Goal: Transaction & Acquisition: Purchase product/service

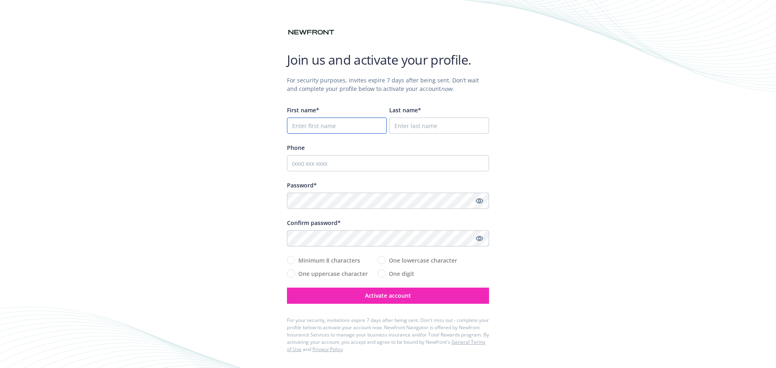
click at [329, 123] on input "First name*" at bounding box center [337, 126] width 100 height 16
type input "Raquel"
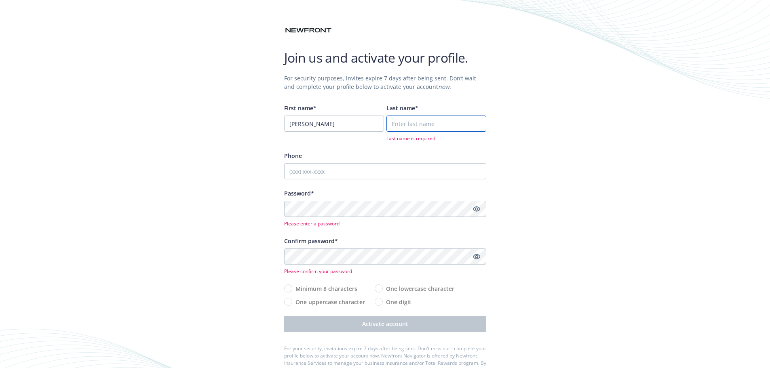
click at [417, 124] on input "Last name*" at bounding box center [436, 124] width 100 height 16
type input "Hall"
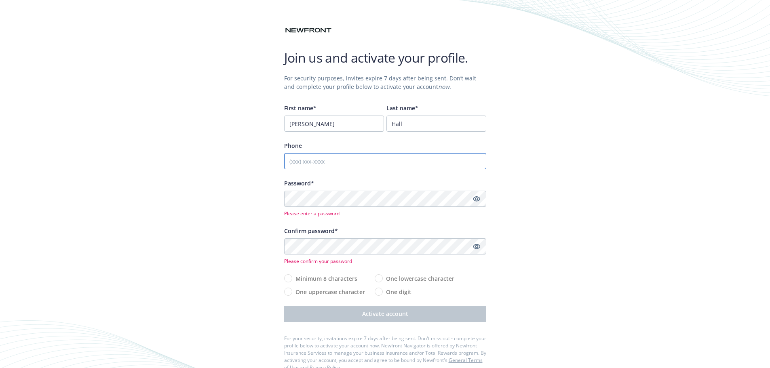
click at [359, 162] on input "Phone" at bounding box center [385, 161] width 202 height 16
type input "5307430688"
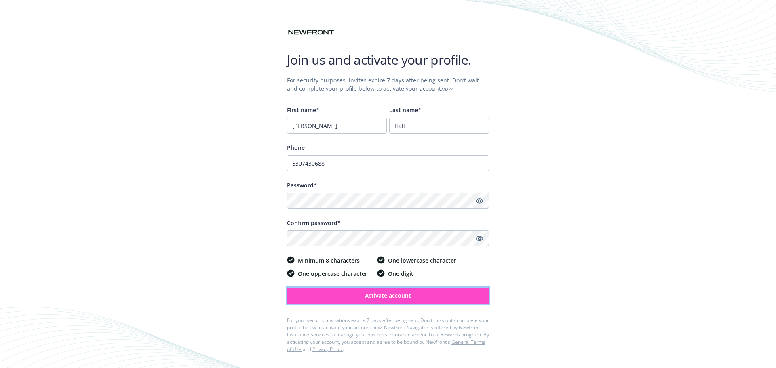
click at [438, 297] on button "Activate account" at bounding box center [388, 296] width 202 height 16
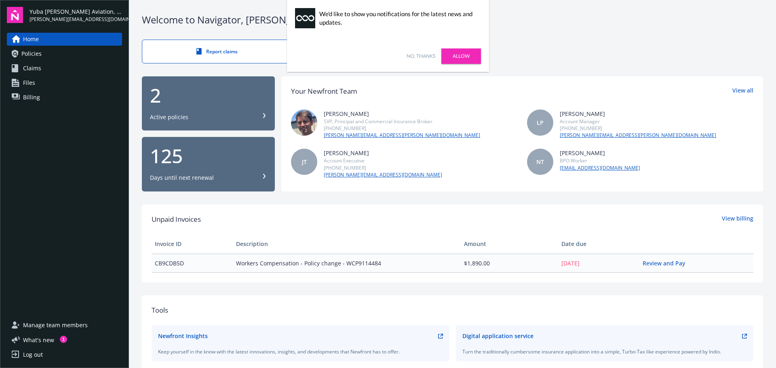
drag, startPoint x: 412, startPoint y: 77, endPoint x: 418, endPoint y: 88, distance: 12.8
drag, startPoint x: 418, startPoint y: 88, endPoint x: 499, endPoint y: 60, distance: 85.9
click at [523, 40] on div "Report claims" at bounding box center [452, 52] width 621 height 24
click at [417, 55] on link "No, thanks" at bounding box center [421, 56] width 29 height 7
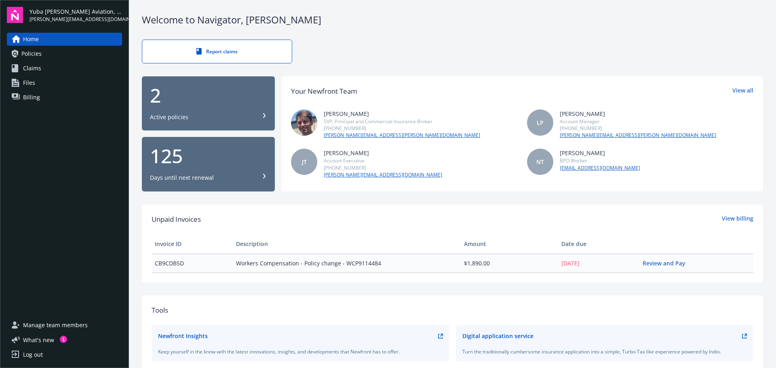
click at [32, 355] on div "Log out" at bounding box center [33, 354] width 20 height 13
click at [667, 264] on link "Review and Pay" at bounding box center [667, 263] width 49 height 8
click at [205, 103] on div "2" at bounding box center [208, 95] width 117 height 19
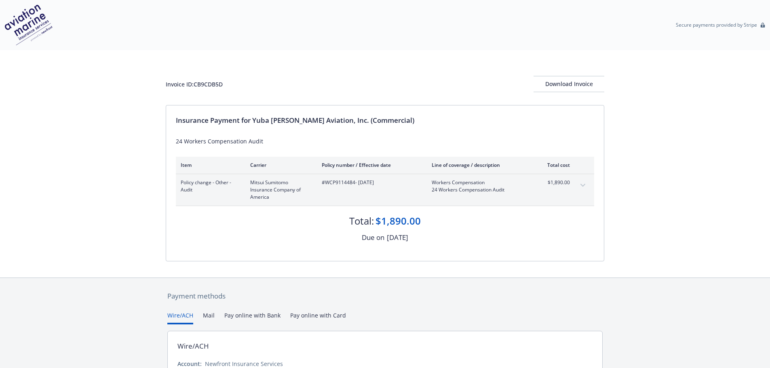
click at [584, 185] on icon "expand content" at bounding box center [582, 185] width 5 height 3
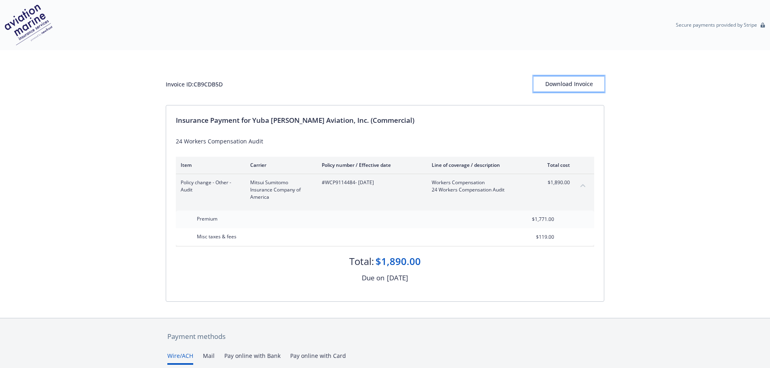
click at [563, 81] on div "Download Invoice" at bounding box center [568, 83] width 71 height 15
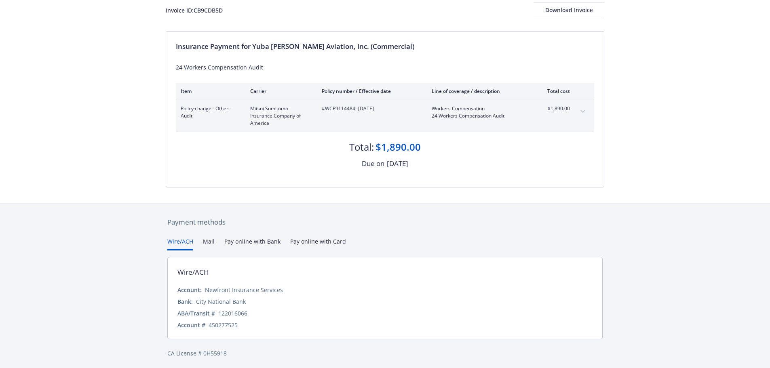
scroll to position [76, 0]
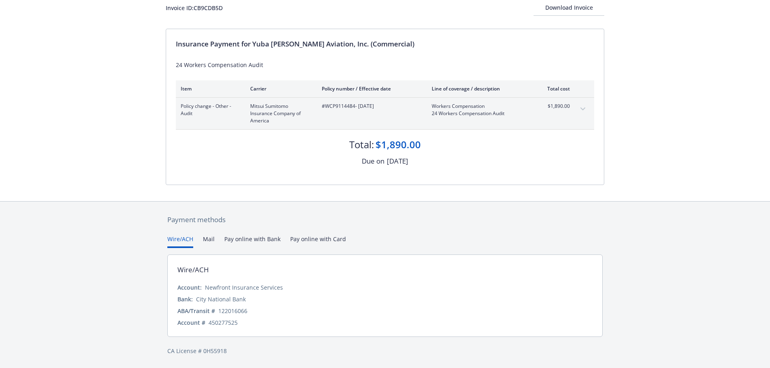
click at [257, 240] on button "Pay online with Bank" at bounding box center [252, 241] width 56 height 13
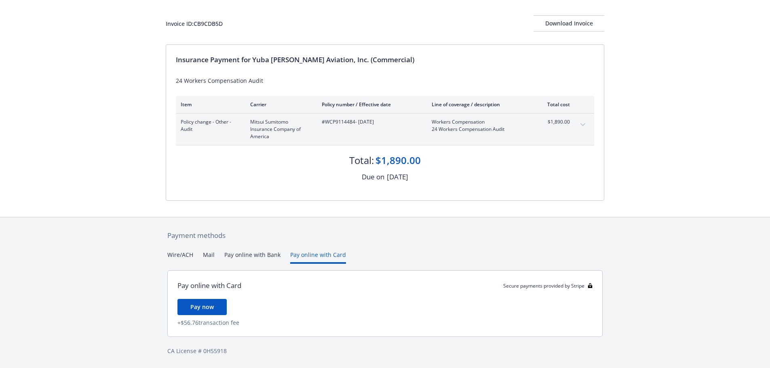
scroll to position [61, 0]
click at [310, 238] on div "Payment methods Wire/ACH Mail Pay online with Bank Pay online with Card Pay onl…" at bounding box center [385, 292] width 438 height 151
click at [204, 254] on button "Mail" at bounding box center [209, 257] width 12 height 13
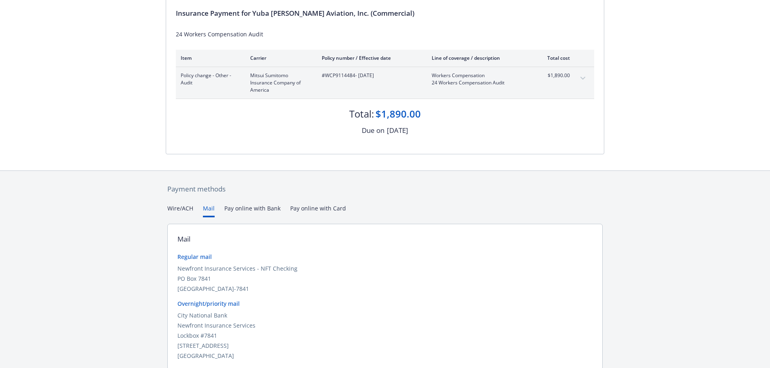
scroll to position [140, 0]
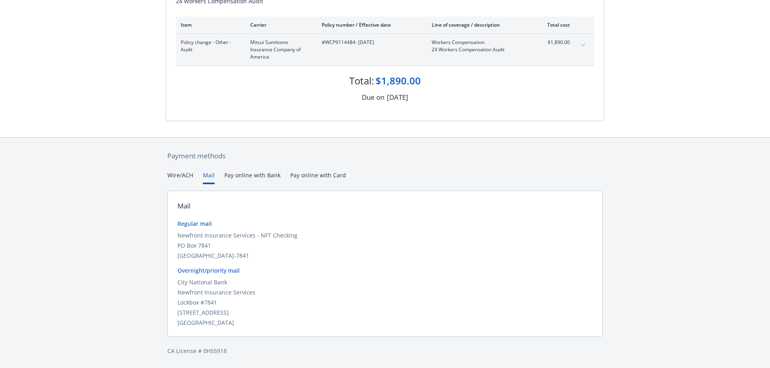
click at [181, 175] on div "Secure payments provided by Stripe Invoice ID: CB9CDB5D Download Invoice Insura…" at bounding box center [385, 114] width 770 height 508
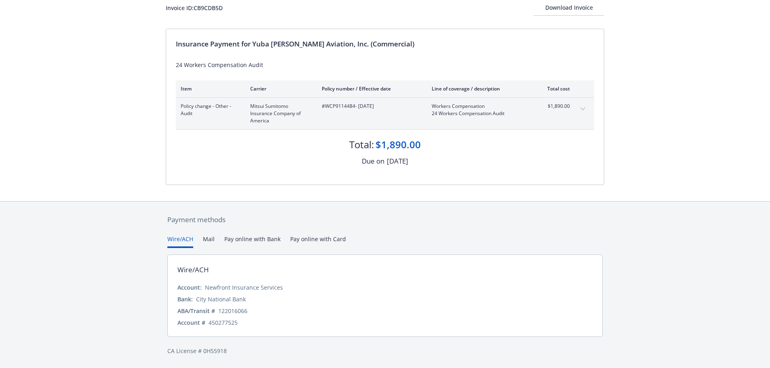
scroll to position [76, 0]
click at [207, 233] on div "Payment methods Wire/ACH Mail Pay online with Bank Pay online with Card Wire/AC…" at bounding box center [385, 285] width 438 height 167
click at [206, 235] on button "Mail" at bounding box center [209, 241] width 12 height 13
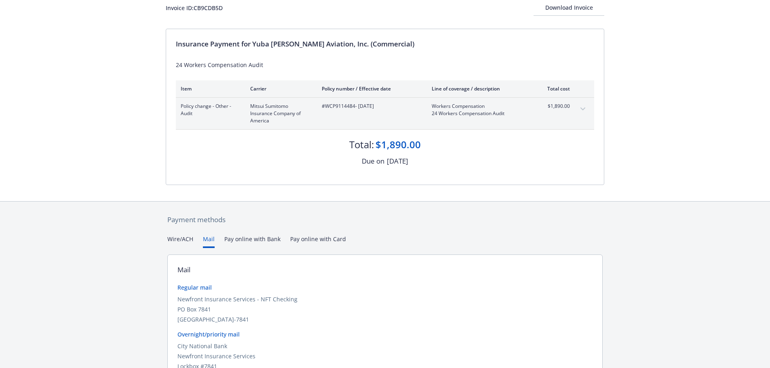
click at [242, 237] on button "Pay online with Bank" at bounding box center [252, 241] width 56 height 13
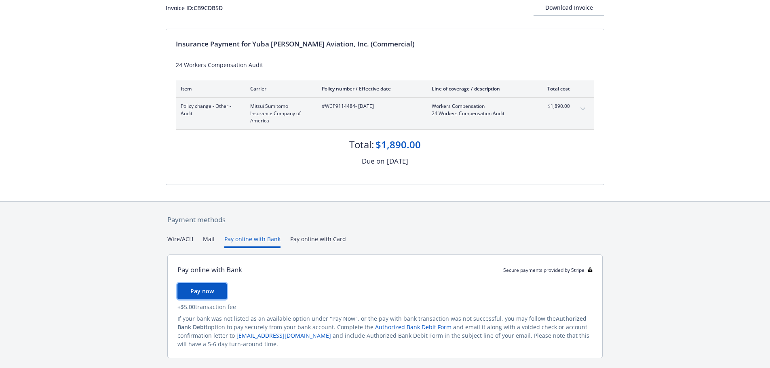
click at [204, 289] on span "Pay now" at bounding box center [201, 291] width 23 height 8
click at [212, 236] on button "Mail" at bounding box center [209, 241] width 12 height 13
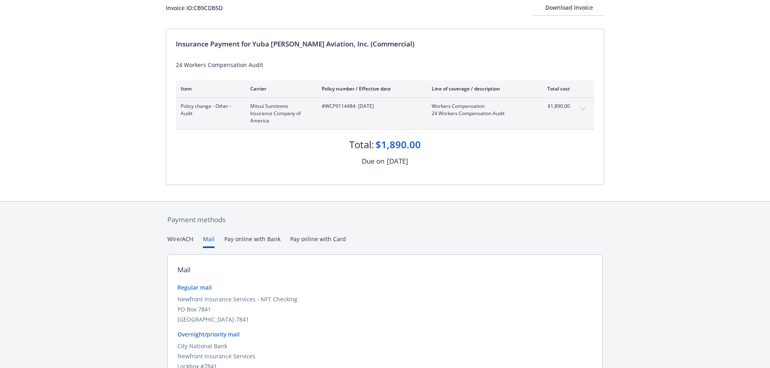
click at [308, 236] on div "Payment methods Wire/ACH Mail Pay online with Bank Pay online with Card Mail Re…" at bounding box center [385, 317] width 438 height 231
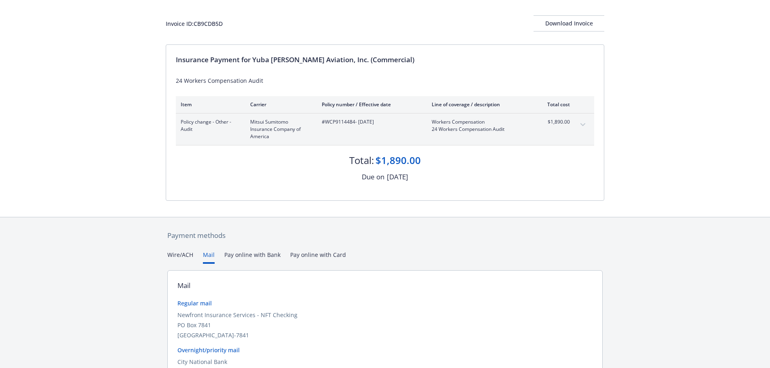
click at [207, 257] on button "Mail" at bounding box center [209, 257] width 12 height 13
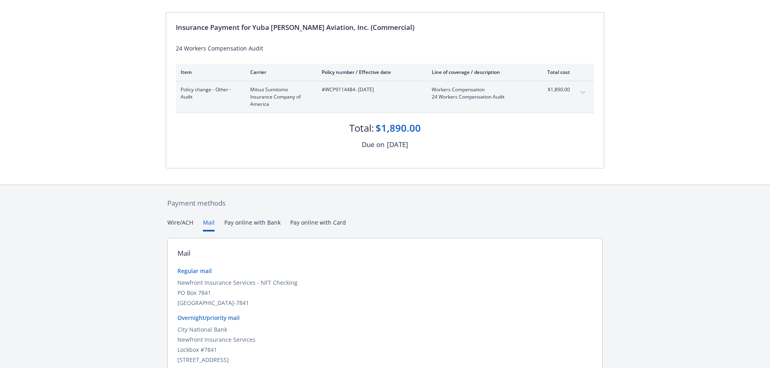
scroll to position [0, 0]
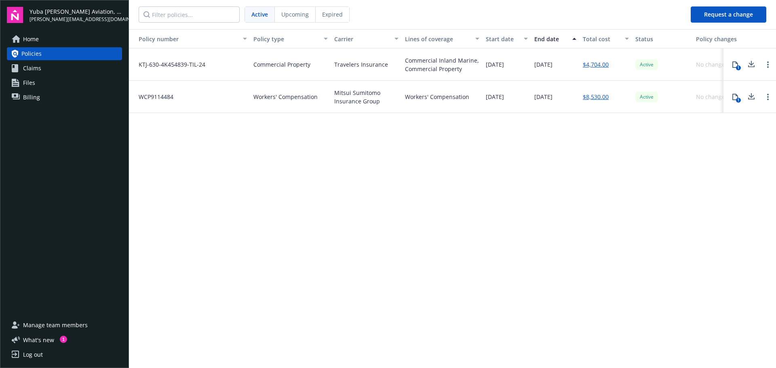
click at [335, 17] on span "Expired" at bounding box center [332, 14] width 21 height 8
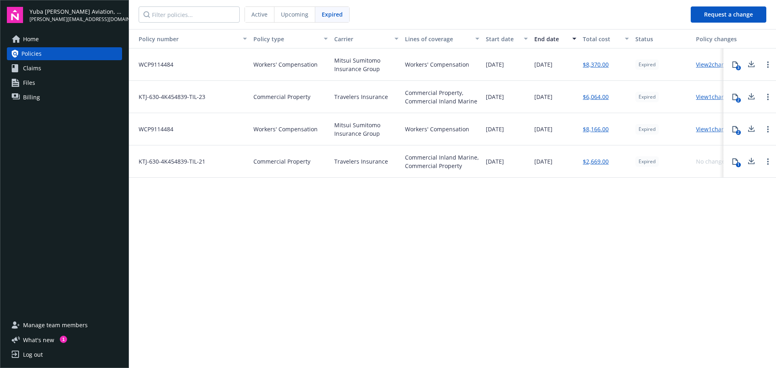
click at [302, 18] on span "Upcoming" at bounding box center [294, 14] width 27 height 8
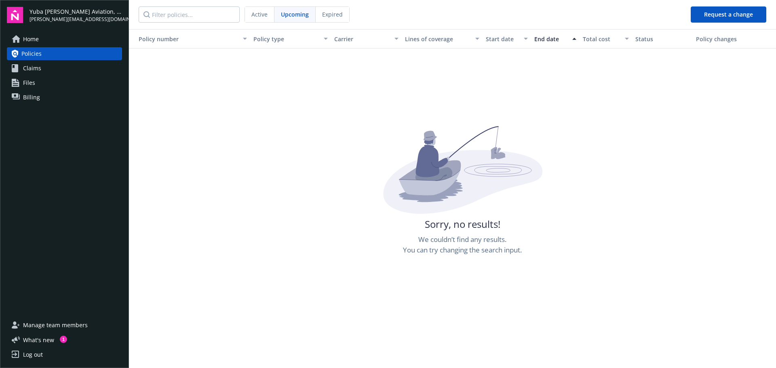
click at [260, 19] on div "Active" at bounding box center [259, 14] width 29 height 15
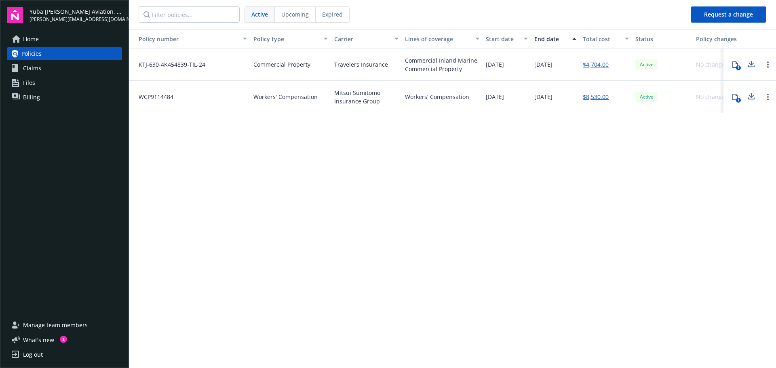
click at [71, 67] on link "Claims" at bounding box center [64, 68] width 115 height 13
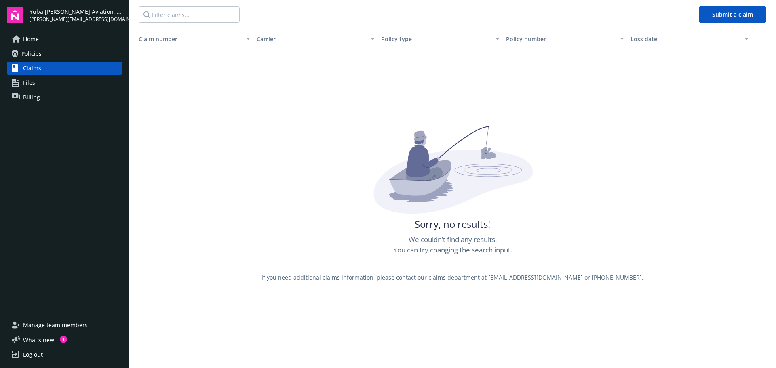
click at [32, 84] on span "Files" at bounding box center [29, 82] width 12 height 13
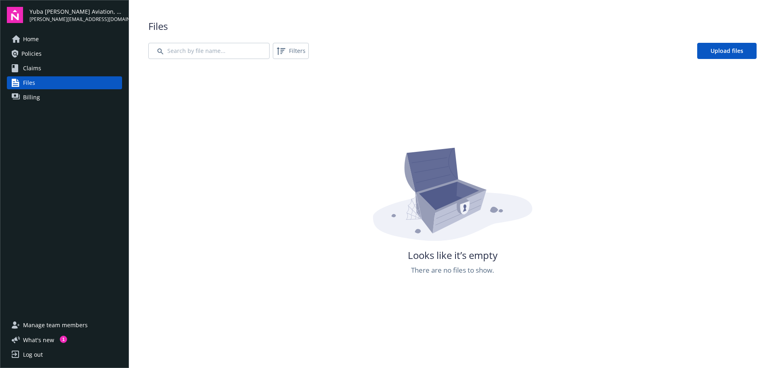
click at [33, 97] on span "Billing" at bounding box center [31, 97] width 17 height 13
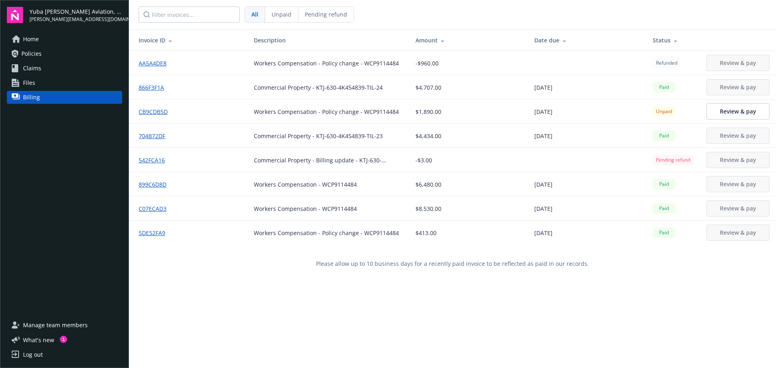
click at [152, 65] on link "AA5A4DE8" at bounding box center [156, 63] width 34 height 8
